Goal: Task Accomplishment & Management: Manage account settings

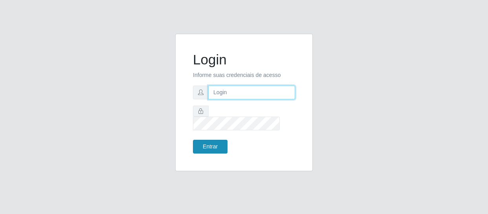
type input "erivan@B11"
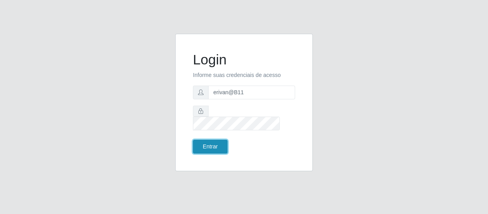
click at [223, 143] on button "Entrar" at bounding box center [210, 147] width 35 height 14
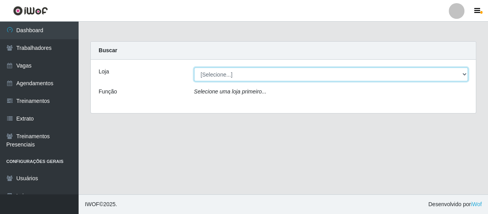
click at [259, 73] on select "[Selecione...] Bemais Supermercados - B11 Manaíra" at bounding box center [331, 75] width 274 height 14
select select "409"
click at [194, 68] on select "[Selecione...] Bemais Supermercados - B11 Manaíra" at bounding box center [331, 75] width 274 height 14
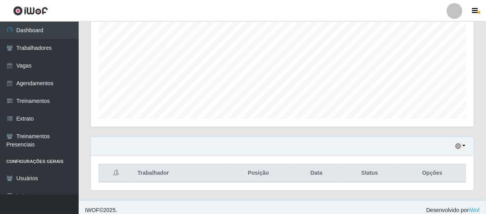
scroll to position [167, 0]
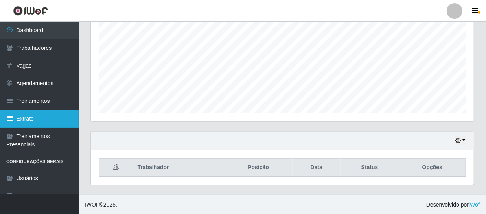
click at [31, 119] on link "Extrato" at bounding box center [39, 119] width 79 height 18
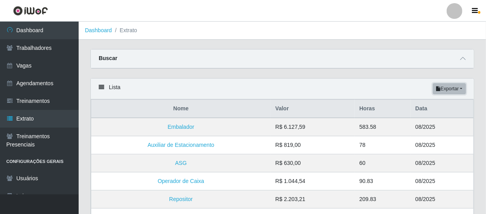
click at [462, 87] on button "Exportar" at bounding box center [449, 88] width 33 height 11
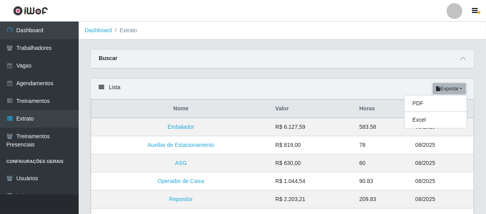
click at [464, 87] on button "Exportar" at bounding box center [449, 88] width 33 height 11
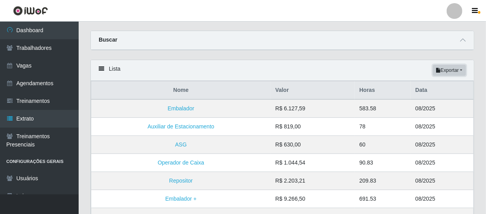
scroll to position [13, 0]
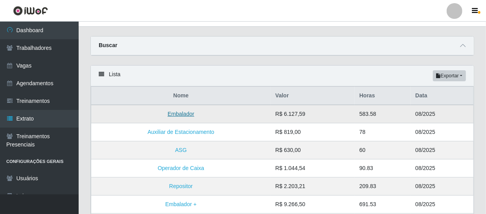
click at [190, 114] on link "Embalador" at bounding box center [180, 114] width 27 height 6
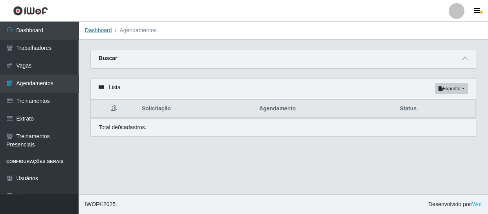
click at [101, 30] on link "Dashboard" at bounding box center [98, 30] width 27 height 6
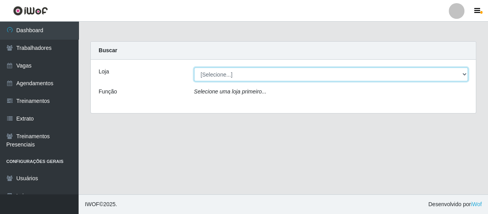
click at [224, 79] on select "[Selecione...] Bemais Supermercados - B11 Manaíra" at bounding box center [331, 75] width 274 height 14
select select "409"
click at [194, 68] on select "[Selecione...] Bemais Supermercados - B11 Manaíra" at bounding box center [331, 75] width 274 height 14
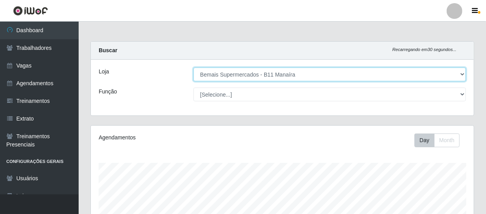
scroll to position [163, 383]
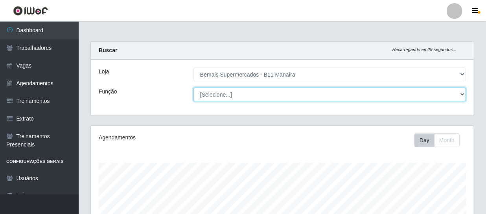
click at [237, 92] on select "[Selecione...] ASG ASG + ASG ++ Auxiliar de Estacionamento Auxiliar de Estacion…" at bounding box center [329, 95] width 272 height 14
click at [193, 88] on select "[Selecione...] ASG ASG + ASG ++ Auxiliar de Estacionamento Auxiliar de Estacion…" at bounding box center [329, 95] width 272 height 14
click at [382, 94] on select "[Selecione...] ASG ASG + ASG ++ Auxiliar de Estacionamento Auxiliar de Estacion…" at bounding box center [329, 95] width 272 height 14
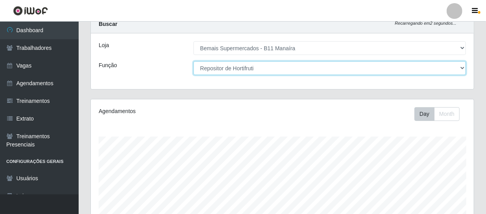
scroll to position [16, 0]
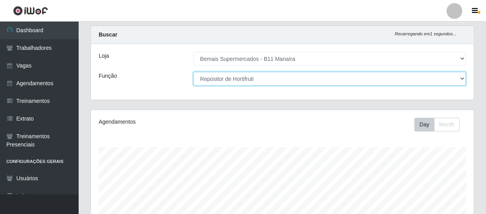
click at [343, 77] on select "[Selecione...] ASG ASG + ASG ++ Auxiliar de Estacionamento Auxiliar de Estacion…" at bounding box center [329, 79] width 272 height 14
select select "86"
click at [193, 72] on select "[Selecione...] ASG ASG + ASG ++ Auxiliar de Estacionamento Auxiliar de Estacion…" at bounding box center [329, 79] width 272 height 14
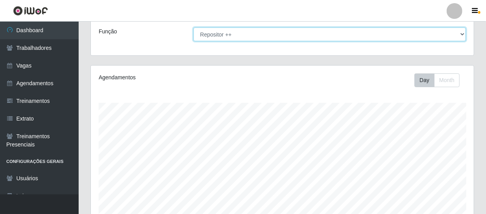
scroll to position [167, 0]
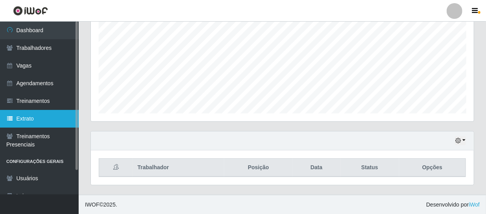
click at [28, 121] on link "Extrato" at bounding box center [39, 119] width 79 height 18
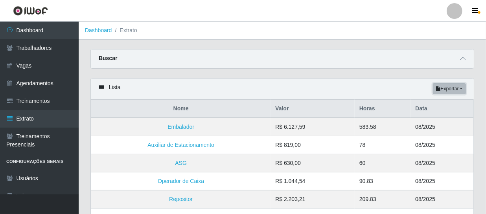
click at [447, 87] on button "Exportar" at bounding box center [449, 88] width 33 height 11
click at [431, 118] on button "Excel" at bounding box center [436, 120] width 62 height 16
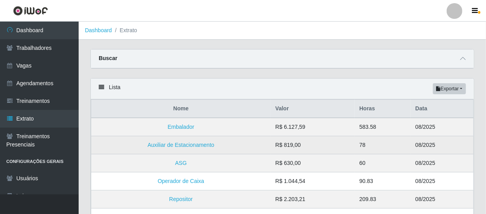
scroll to position [71, 0]
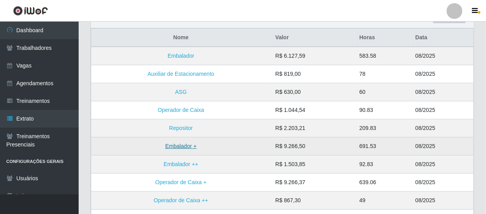
click at [186, 146] on link "Embalador +" at bounding box center [180, 146] width 31 height 6
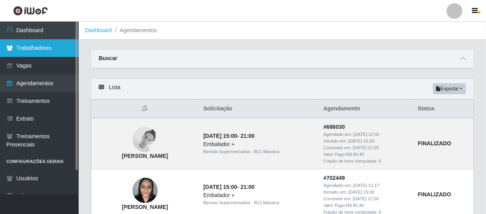
click at [45, 51] on link "Trabalhadores" at bounding box center [39, 48] width 79 height 18
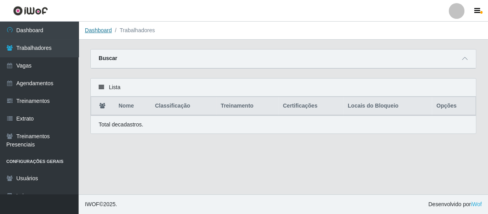
click at [90, 30] on link "Dashboard" at bounding box center [98, 30] width 27 height 6
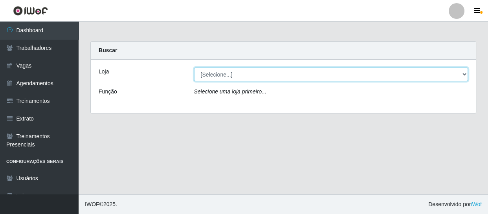
click at [283, 75] on select "[Selecione...] Bemais Supermercados - B11 Manaíra" at bounding box center [331, 75] width 274 height 14
select select "409"
click at [194, 68] on select "[Selecione...] Bemais Supermercados - B11 Manaíra" at bounding box center [331, 75] width 274 height 14
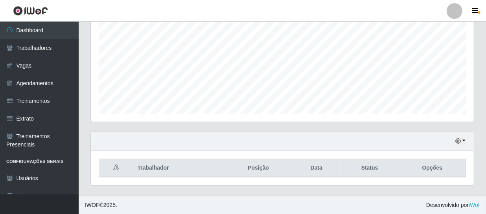
scroll to position [167, 0]
click at [464, 143] on button "button" at bounding box center [460, 140] width 11 height 9
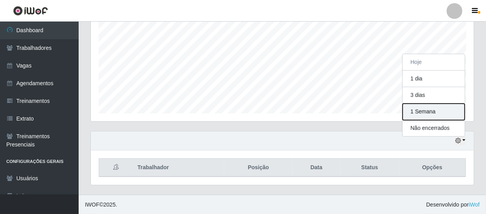
click at [431, 110] on button "1 Semana" at bounding box center [434, 112] width 62 height 17
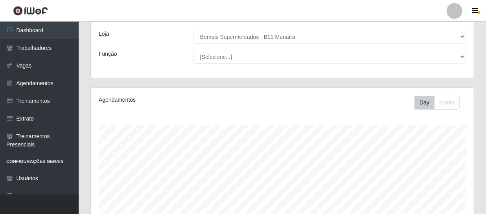
scroll to position [24, 0]
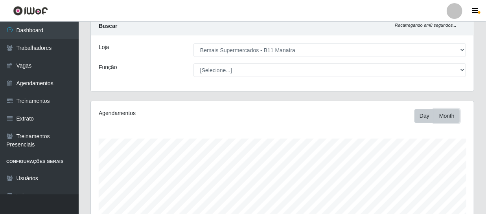
click at [455, 113] on button "Month" at bounding box center [447, 116] width 26 height 14
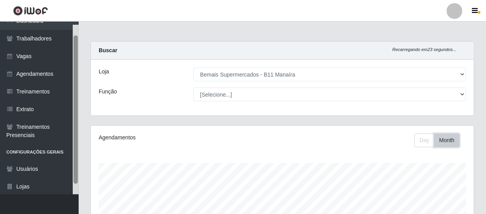
scroll to position [28, 0]
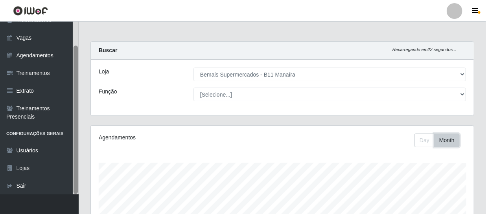
drag, startPoint x: 77, startPoint y: 52, endPoint x: 83, endPoint y: 134, distance: 82.8
click at [83, 134] on div "Dashboard Trabalhadores Vagas Agendamentos Treinamentos Extrato Treinamentos Pr…" at bounding box center [243, 192] width 486 height 341
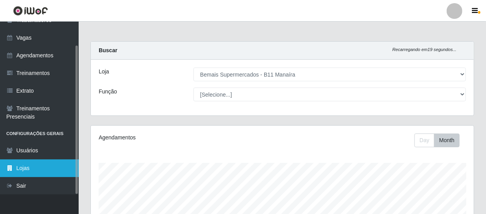
click at [29, 167] on link "Lojas" at bounding box center [39, 169] width 79 height 18
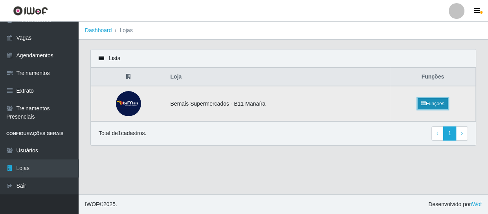
click at [434, 99] on link "Funções" at bounding box center [433, 103] width 30 height 11
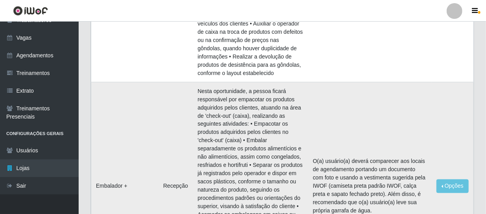
scroll to position [572, 0]
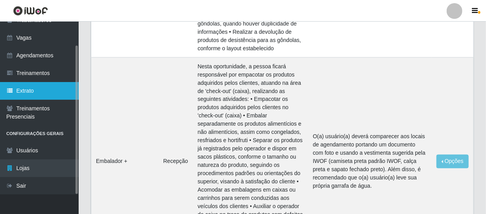
click at [32, 90] on link "Extrato" at bounding box center [39, 91] width 79 height 18
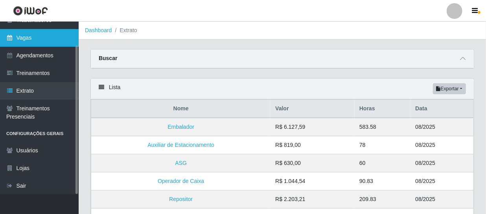
click at [29, 32] on link "Vagas" at bounding box center [39, 38] width 79 height 18
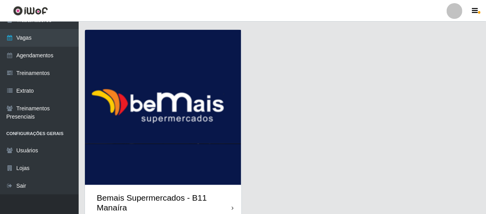
scroll to position [20, 0]
click at [157, 180] on img at bounding box center [163, 107] width 156 height 155
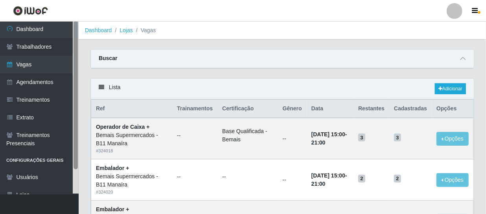
scroll to position [0, 0]
drag, startPoint x: 76, startPoint y: 53, endPoint x: 78, endPoint y: 30, distance: 23.6
click at [78, 30] on div at bounding box center [76, 108] width 6 height 173
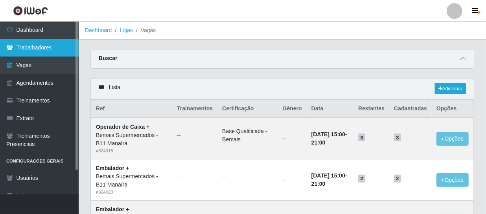
click at [43, 53] on link "Trabalhadores" at bounding box center [39, 48] width 79 height 18
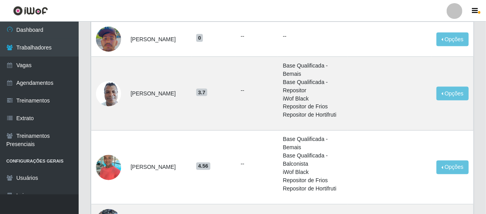
scroll to position [909, 0]
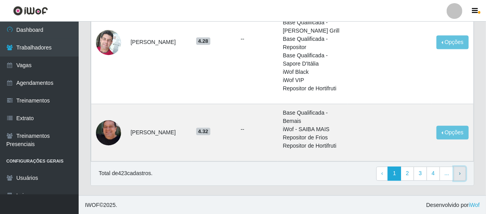
click at [457, 173] on link "› Next" at bounding box center [460, 174] width 12 height 14
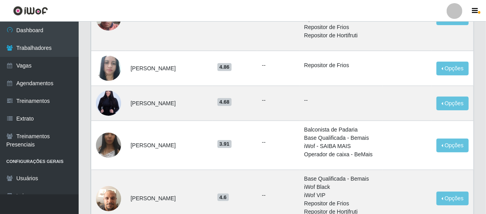
scroll to position [35, 0]
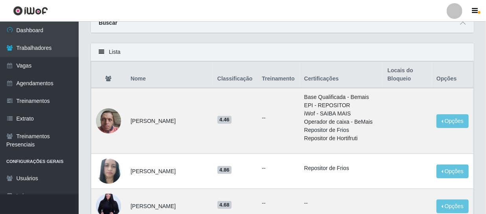
click at [97, 50] on div "Lista" at bounding box center [282, 52] width 383 height 18
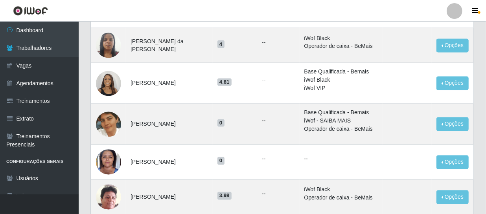
scroll to position [675, 0]
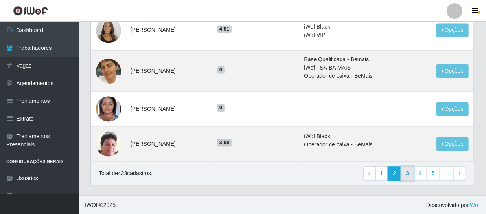
click at [412, 173] on link "3" at bounding box center [407, 174] width 13 height 14
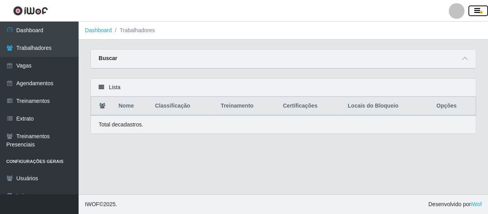
click at [480, 10] on button "button" at bounding box center [479, 11] width 20 height 11
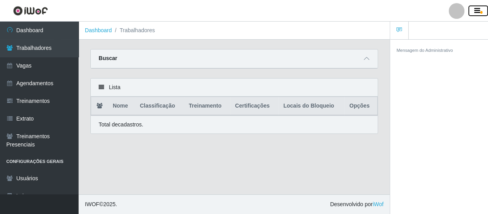
click at [481, 10] on button "button" at bounding box center [479, 11] width 20 height 11
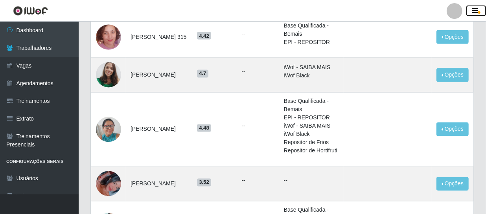
scroll to position [757, 0]
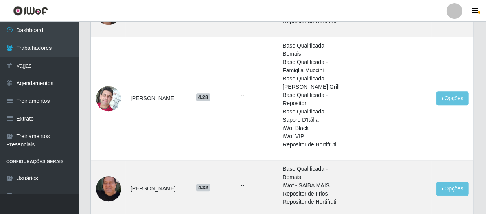
scroll to position [909, 0]
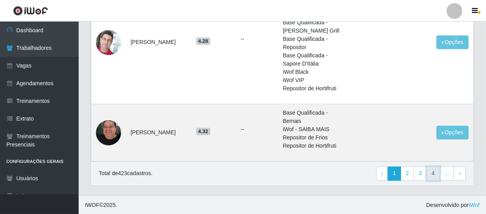
click at [436, 171] on link "4" at bounding box center [433, 174] width 13 height 14
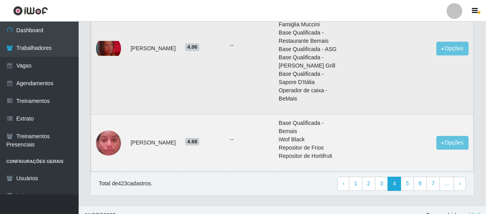
scroll to position [968, 0]
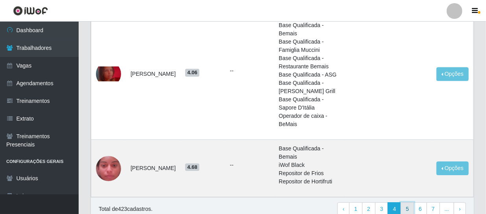
click at [407, 212] on link "5" at bounding box center [407, 209] width 13 height 14
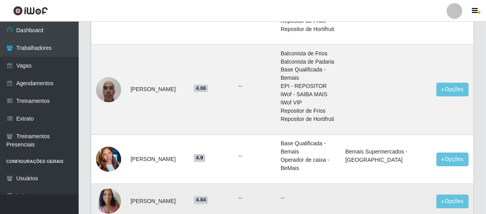
scroll to position [476, 0]
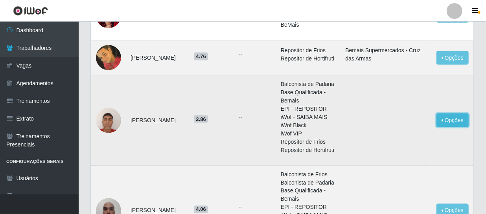
click at [448, 122] on button "Opções" at bounding box center [452, 121] width 32 height 14
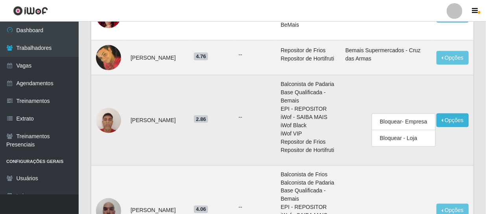
click at [397, 86] on td at bounding box center [385, 120] width 91 height 90
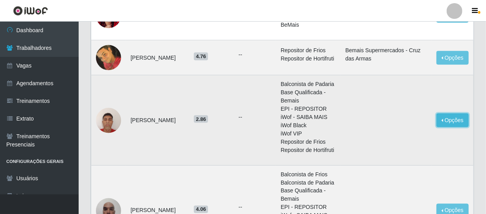
click at [454, 117] on button "Opções" at bounding box center [452, 121] width 32 height 14
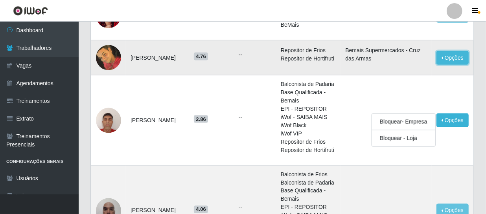
click at [456, 54] on button "Opções" at bounding box center [452, 58] width 32 height 14
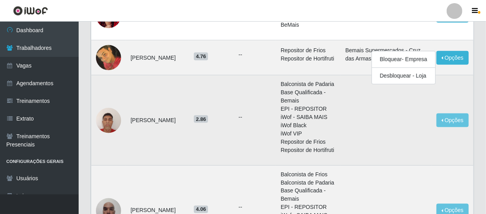
click at [458, 90] on td "Opções Bloquear - Empresa Bloquear - Loja" at bounding box center [453, 120] width 42 height 90
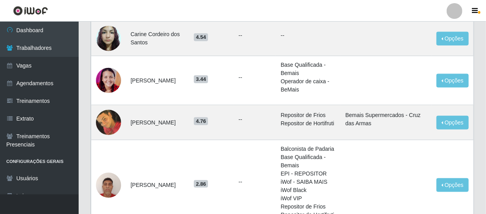
scroll to position [401, 0]
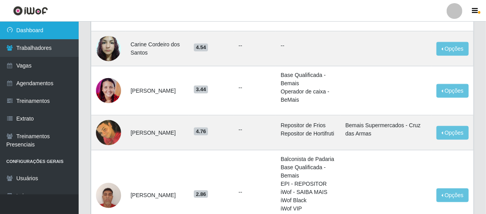
click at [24, 28] on link "Dashboard" at bounding box center [39, 31] width 79 height 18
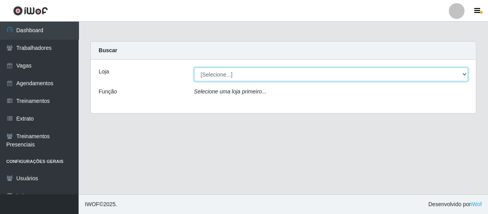
click at [285, 78] on select "[Selecione...] Bemais Supermercados - B11 Manaíra" at bounding box center [331, 75] width 274 height 14
select select "409"
click at [194, 68] on select "[Selecione...] Bemais Supermercados - B11 Manaíra" at bounding box center [331, 75] width 274 height 14
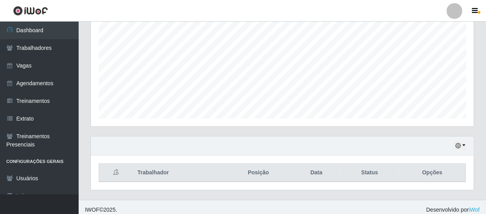
scroll to position [167, 0]
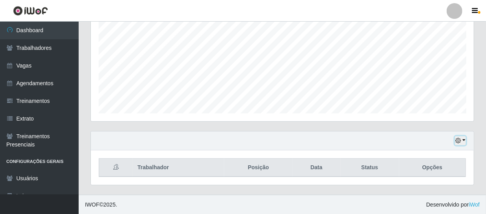
click at [460, 138] on icon "button" at bounding box center [458, 141] width 6 height 6
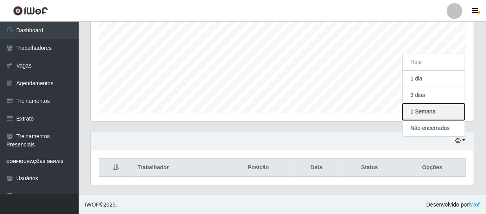
click at [424, 113] on button "1 Semana" at bounding box center [434, 112] width 62 height 17
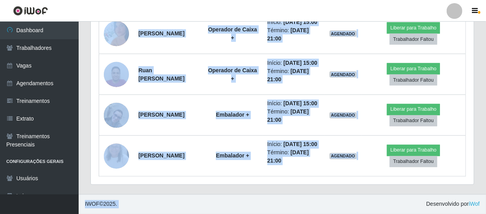
scroll to position [659, 0]
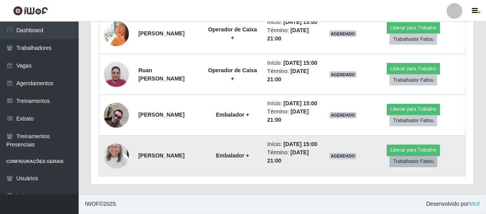
drag, startPoint x: 110, startPoint y: 57, endPoint x: 430, endPoint y: 161, distance: 336.5
copy thead
